Goal: Task Accomplishment & Management: Use online tool/utility

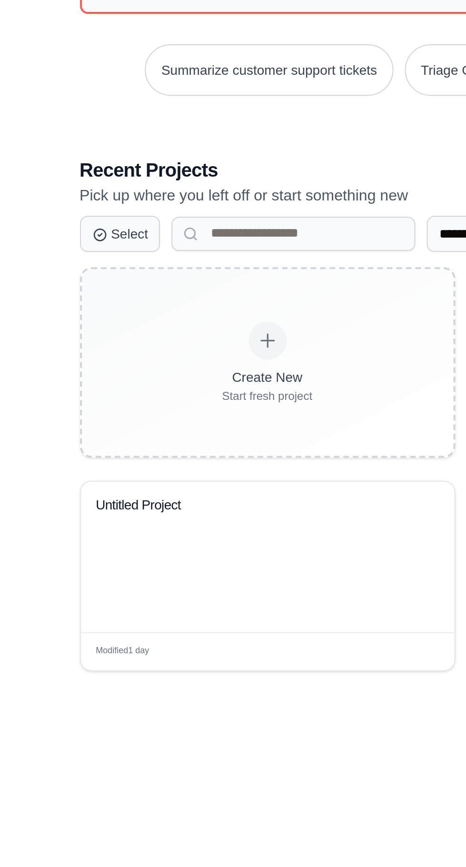
scroll to position [49, 0]
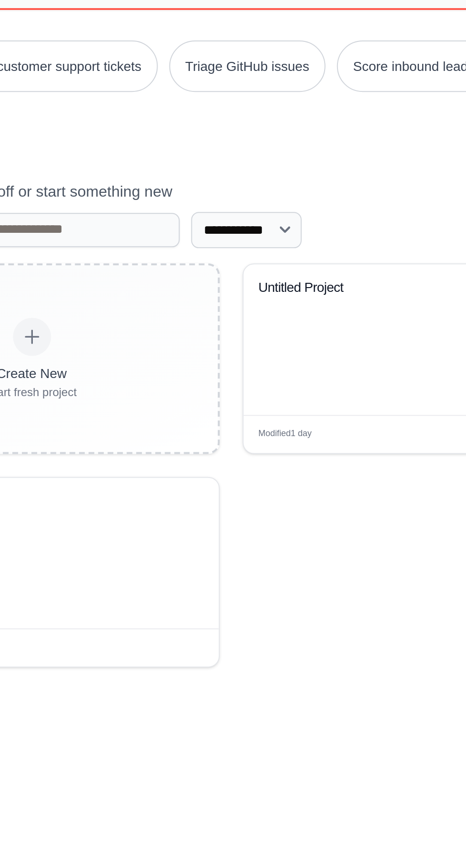
click at [302, 529] on div "Untitled Project" at bounding box center [333, 493] width 187 height 75
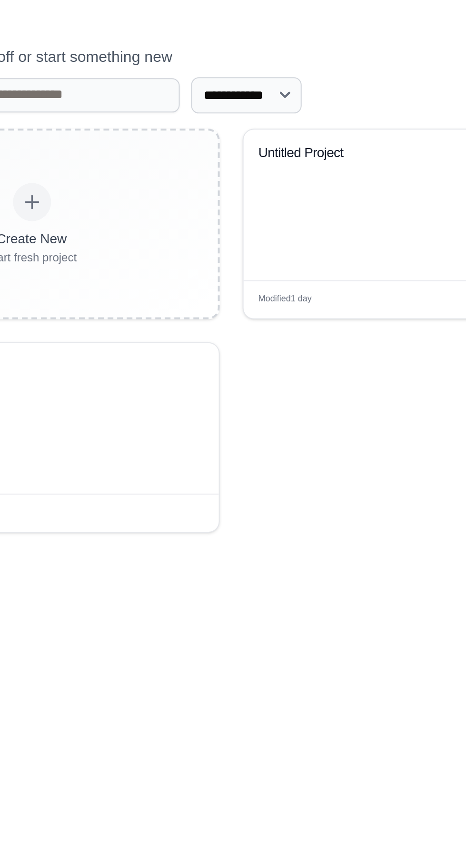
click at [285, 531] on div "Untitled Project" at bounding box center [333, 493] width 187 height 75
click at [300, 526] on div "Untitled Project" at bounding box center [333, 493] width 187 height 75
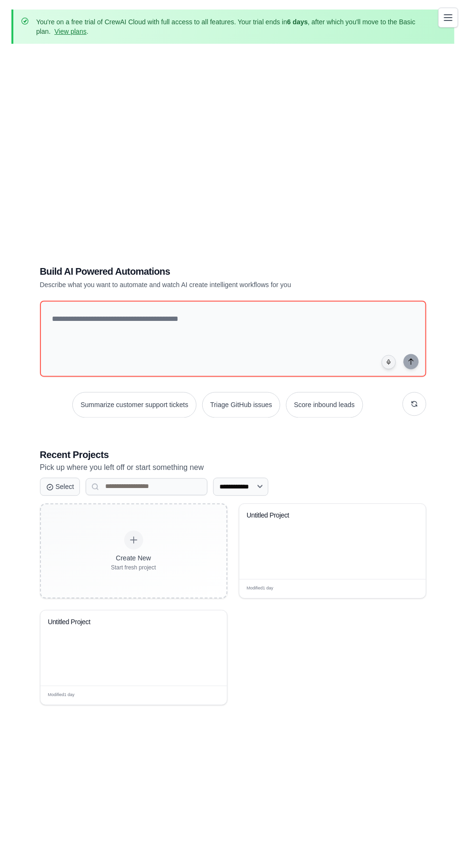
scroll to position [0, 0]
click at [340, 574] on div "Untitled Project" at bounding box center [333, 541] width 187 height 75
click at [453, 402] on div "**********" at bounding box center [232, 484] width 443 height 867
click at [317, 580] on div "Untitled Project" at bounding box center [333, 541] width 187 height 75
click at [333, 570] on div "Untitled Project" at bounding box center [333, 541] width 187 height 75
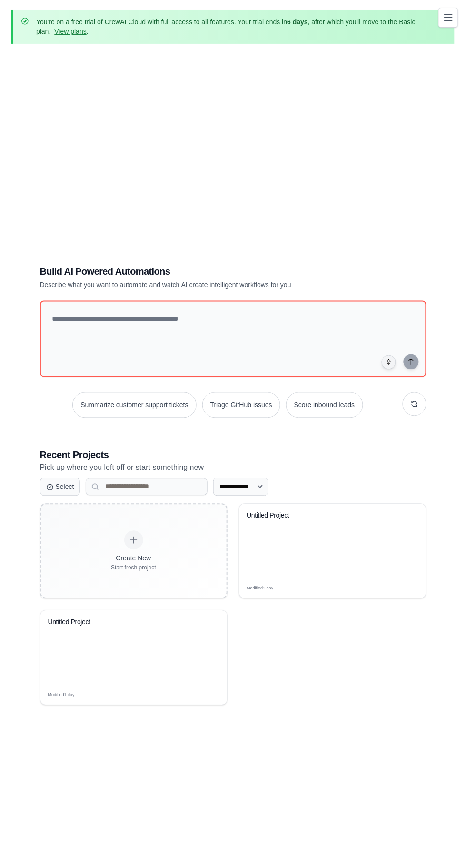
click at [321, 568] on div "Untitled Project" at bounding box center [333, 541] width 187 height 75
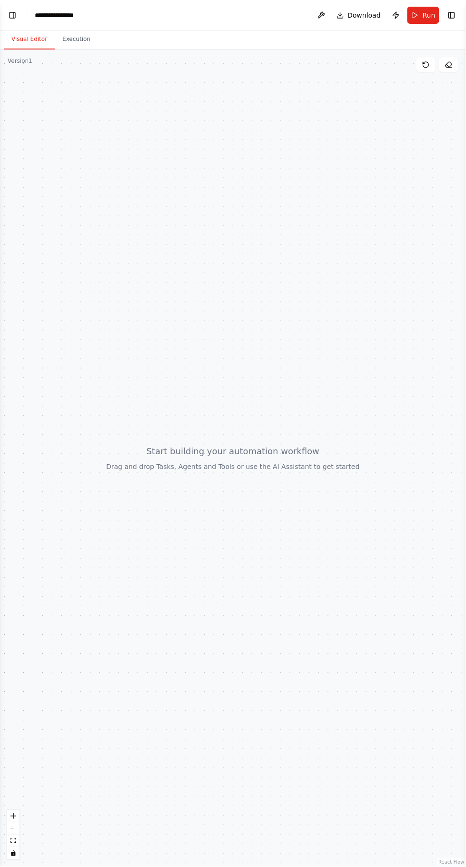
scroll to position [4591, 0]
click at [12, 12] on button "Toggle Left Sidebar" at bounding box center [12, 15] width 13 height 13
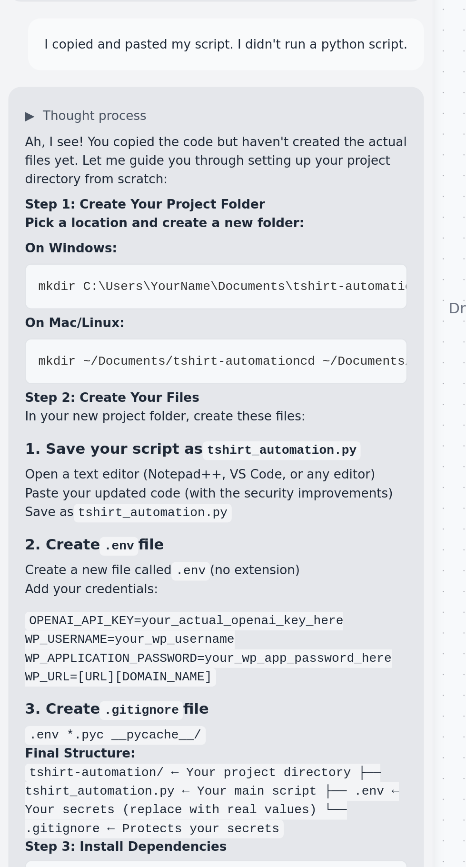
scroll to position [4519, 0]
click at [129, 468] on pre "mkdir C:\Users\YourName\Documents\tshirt-automation cd C:\Users\YourName\Docume…" at bounding box center [98, 457] width 175 height 21
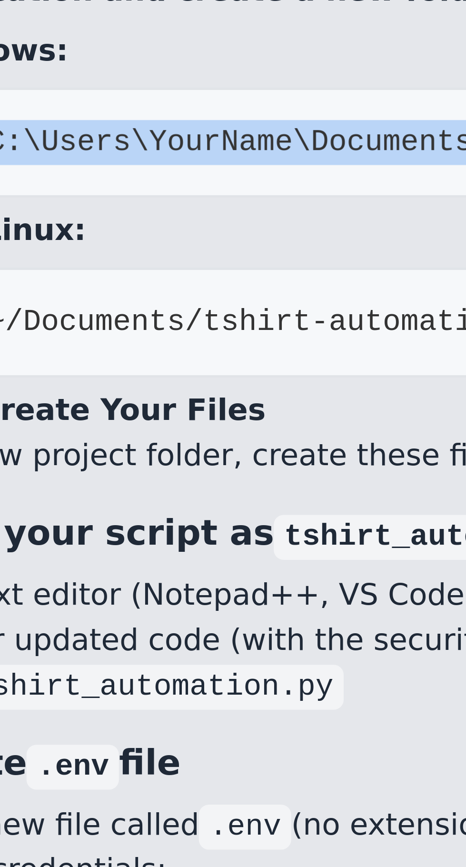
scroll to position [4542, 0]
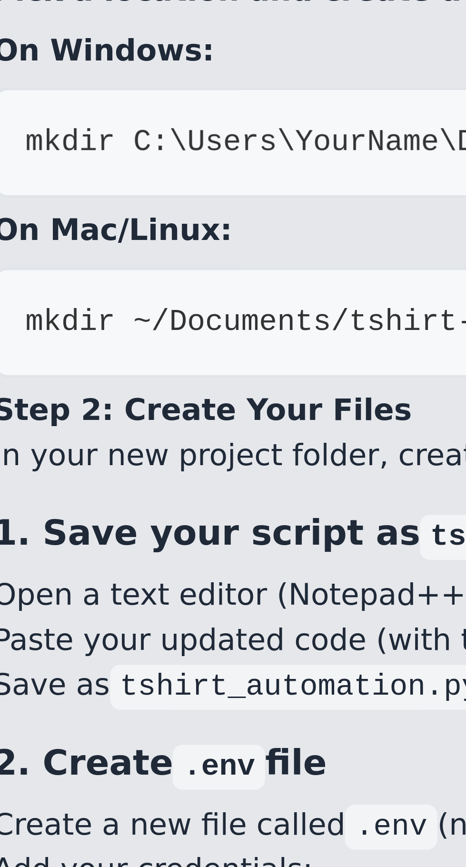
click at [20, 461] on span "mkdir C:\Users\YourName\Documents\tshirt-automation" at bounding box center [105, 457] width 175 height 7
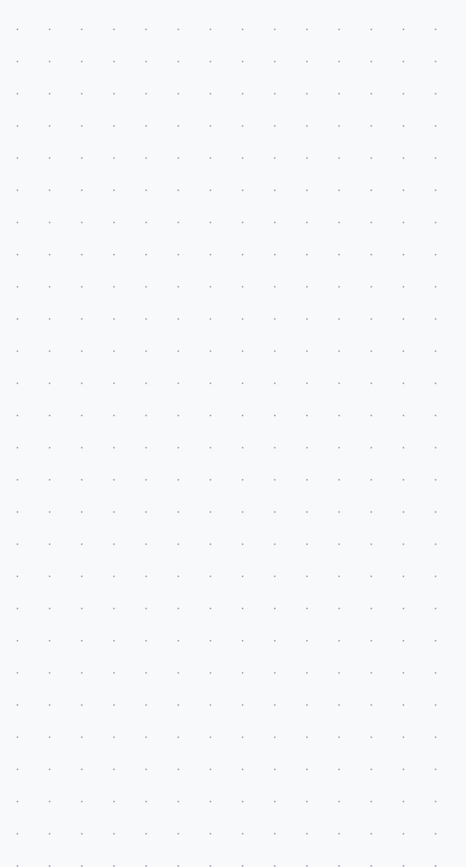
scroll to position [4524, 0]
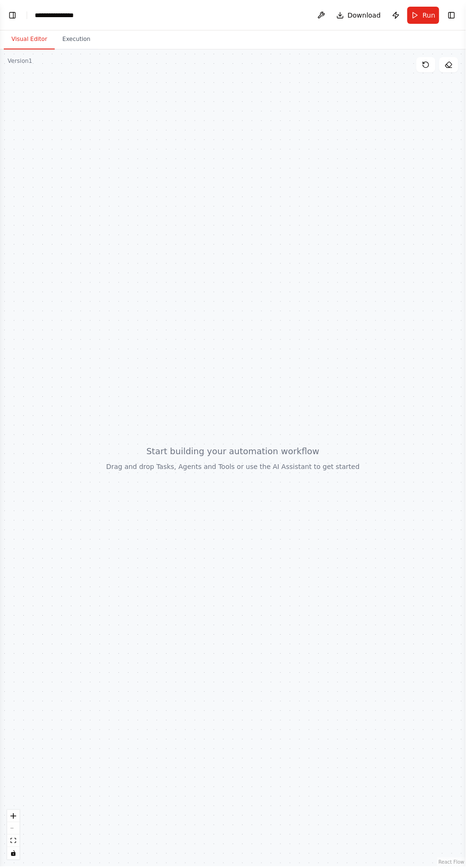
click at [14, 15] on button "Toggle Left Sidebar" at bounding box center [12, 15] width 13 height 13
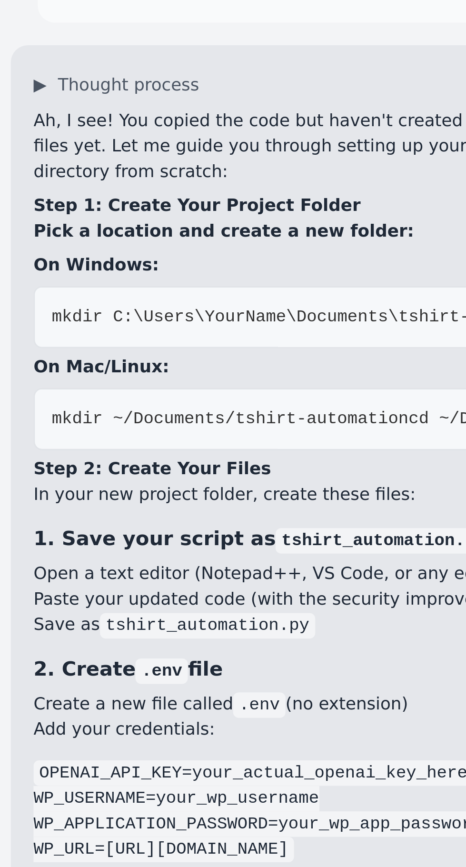
scroll to position [4510, 0]
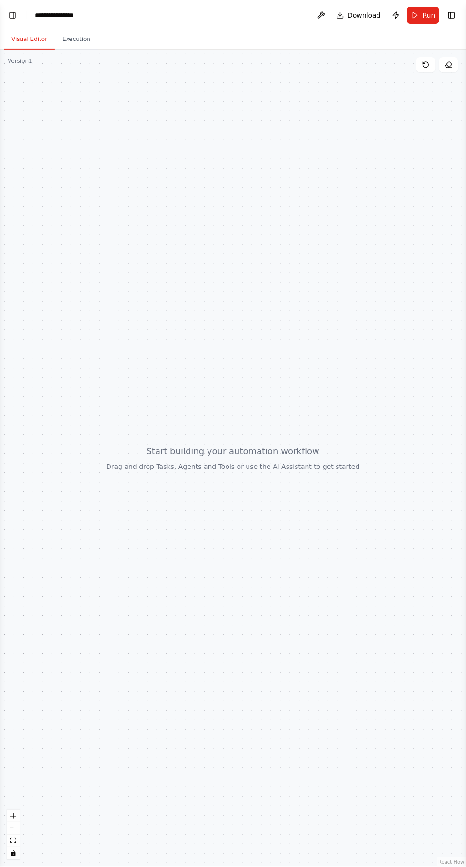
scroll to position [4591, 0]
click at [14, 17] on button "Toggle Left Sidebar" at bounding box center [12, 15] width 13 height 13
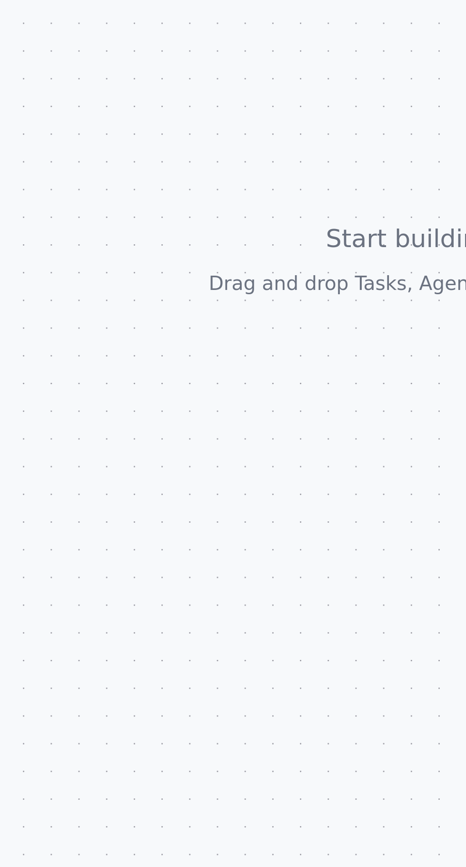
scroll to position [4591, 0]
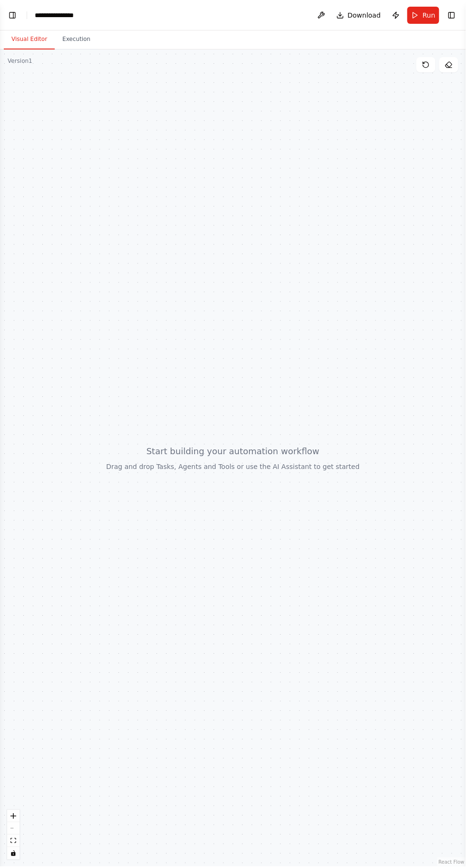
click at [14, 13] on button "Toggle Left Sidebar" at bounding box center [12, 15] width 13 height 13
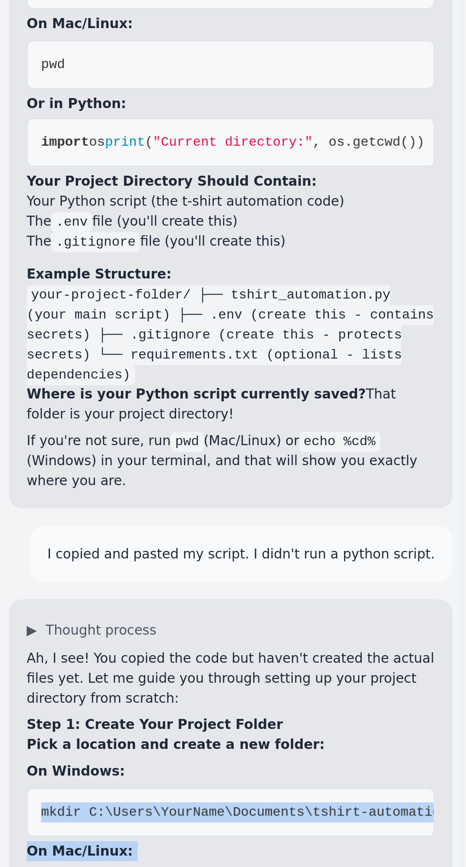
scroll to position [4524, 0]
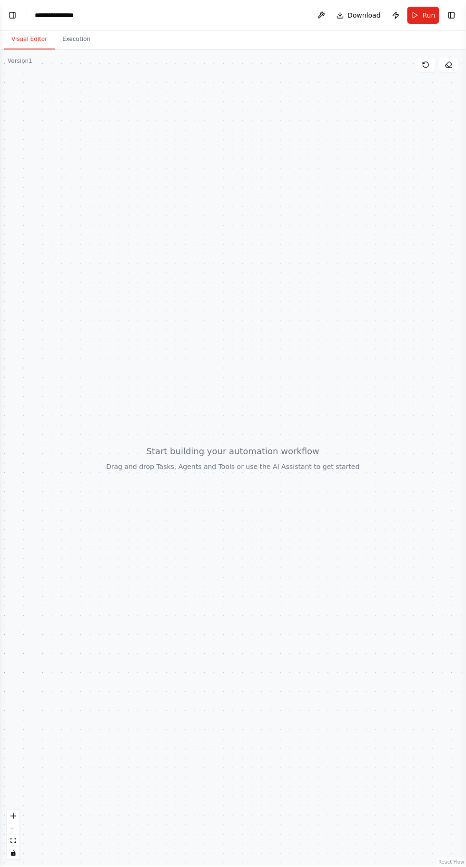
scroll to position [4591, 0]
click at [14, 15] on button "Toggle Left Sidebar" at bounding box center [12, 15] width 13 height 13
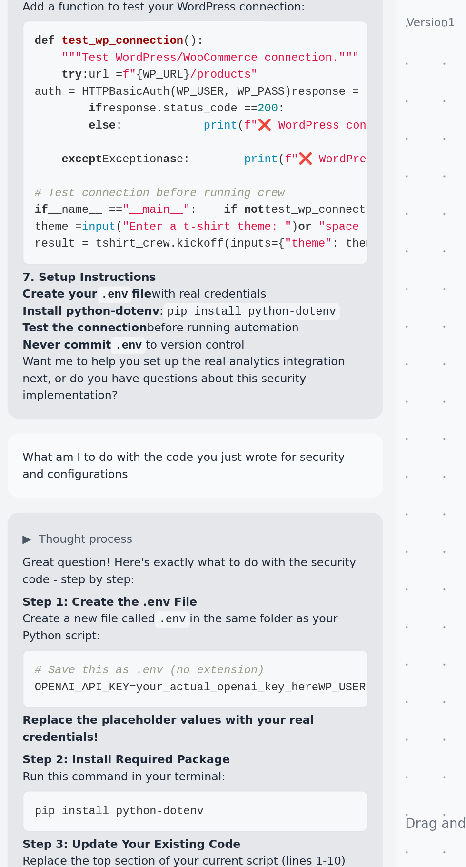
scroll to position [2579, 0]
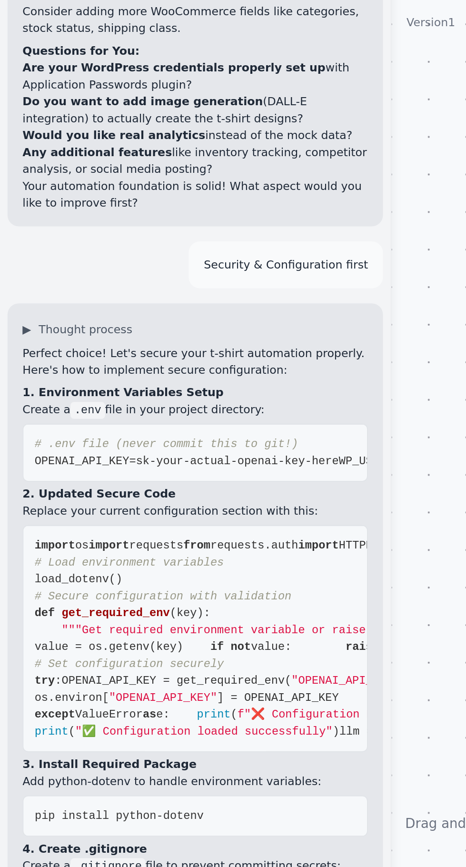
click at [225, 282] on div at bounding box center [333, 459] width 268 height 818
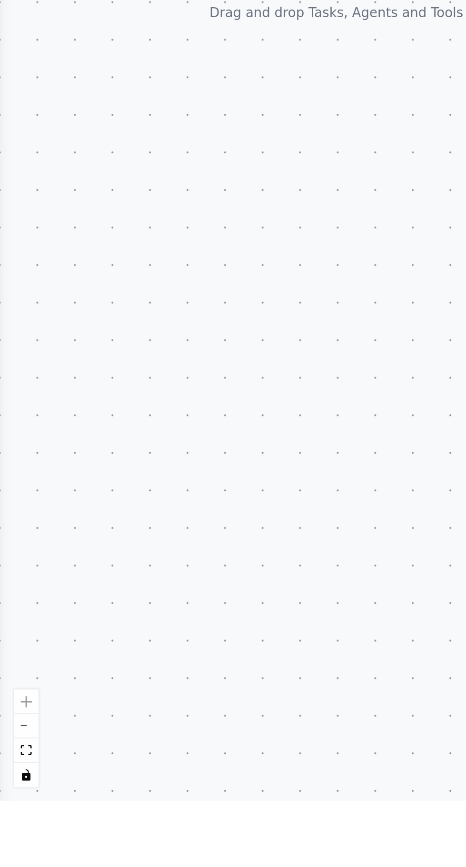
scroll to position [4524, 0]
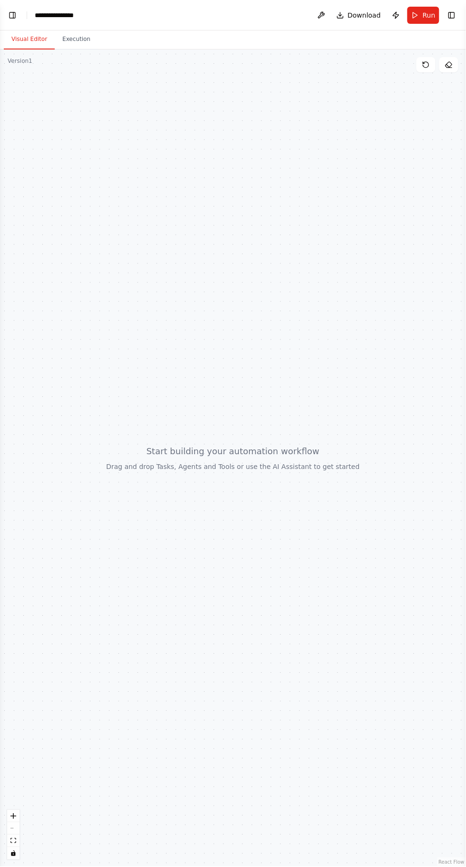
scroll to position [4591, 0]
click at [13, 15] on button "Toggle Left Sidebar" at bounding box center [12, 15] width 13 height 13
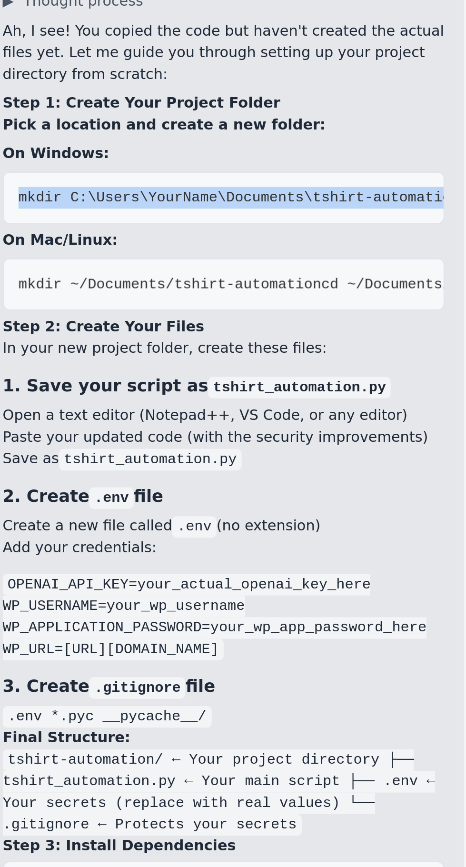
scroll to position [0, 6]
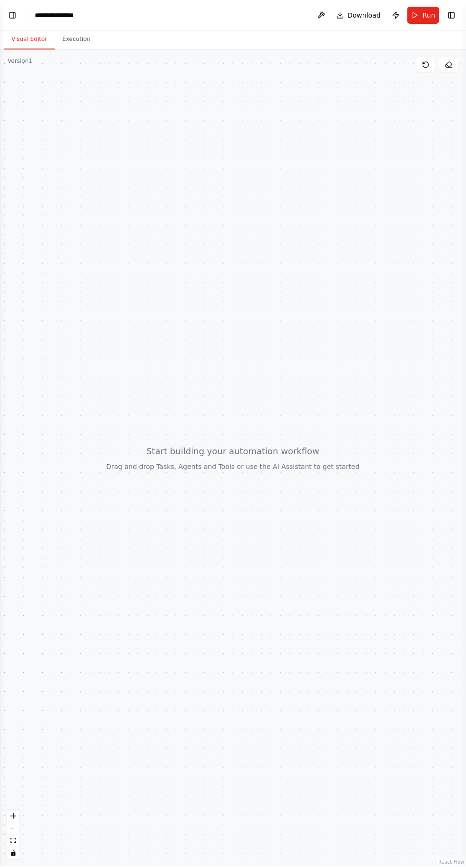
click at [14, 15] on button "Toggle Left Sidebar" at bounding box center [12, 15] width 13 height 13
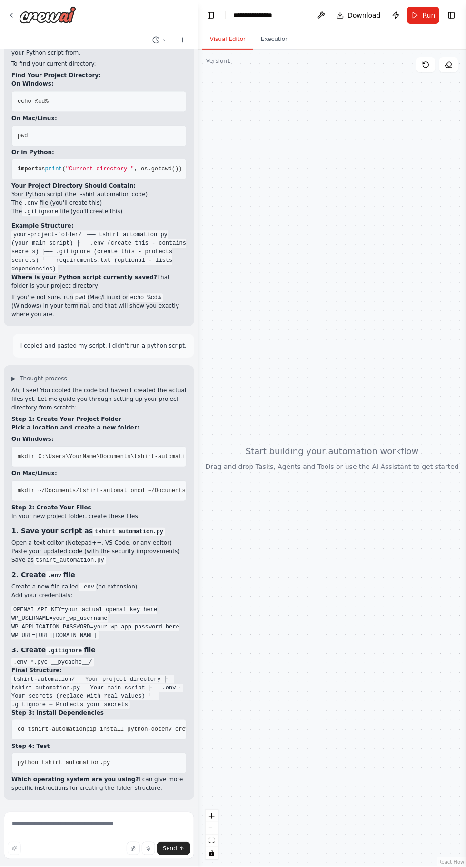
scroll to position [4524, 0]
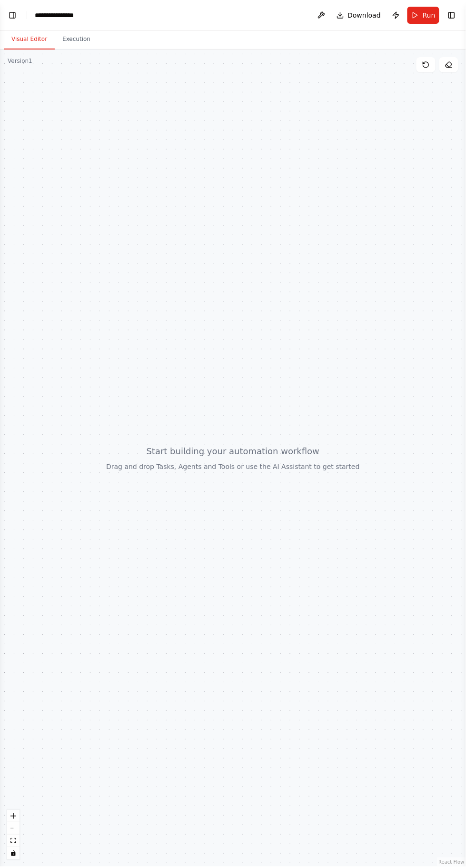
click at [19, 16] on button "Toggle Left Sidebar" at bounding box center [12, 15] width 13 height 13
